Goal: Use online tool/utility: Utilize a website feature to perform a specific function

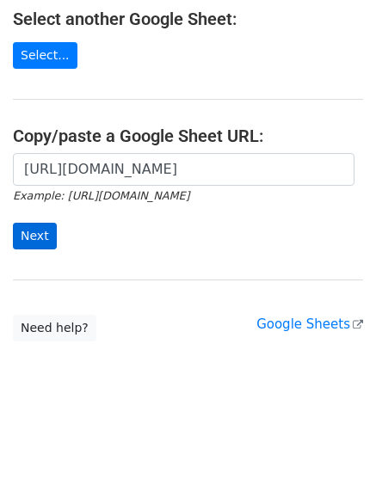
scroll to position [0, 385]
type input "[URL][DOMAIN_NAME]"
click at [34, 235] on input "Next" at bounding box center [35, 236] width 44 height 27
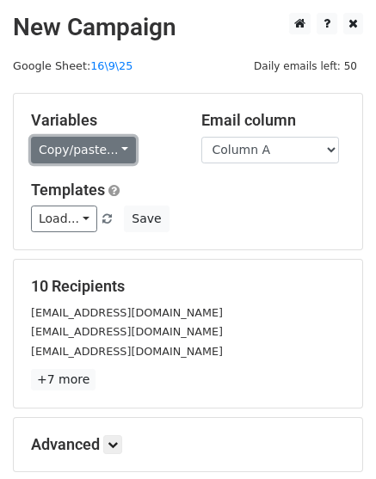
click at [85, 158] on link "Copy/paste..." at bounding box center [83, 150] width 105 height 27
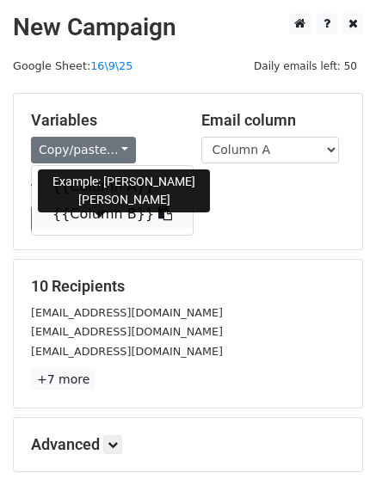
click at [79, 206] on link "{{Column B}}" at bounding box center [112, 214] width 161 height 28
